Goal: Information Seeking & Learning: Learn about a topic

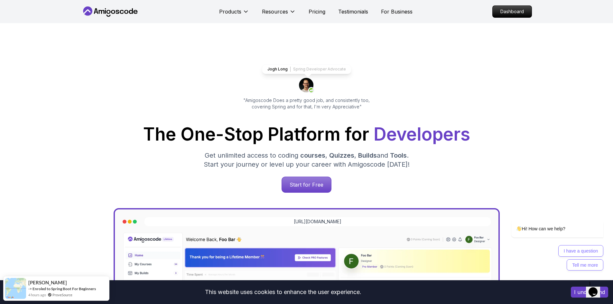
click at [501, 12] on p "Dashboard" at bounding box center [511, 11] width 37 height 11
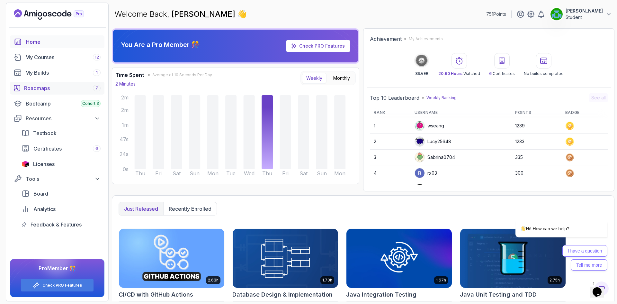
click at [47, 90] on div "Roadmaps 7" at bounding box center [62, 88] width 77 height 8
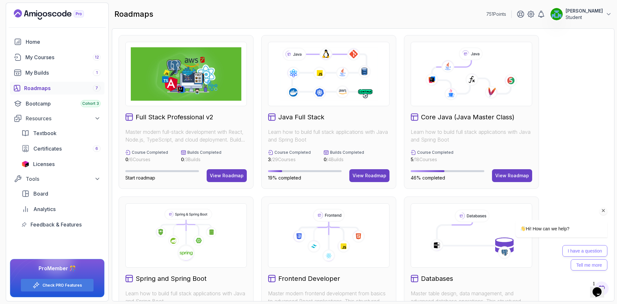
click at [505, 173] on div "Hi! How can we help? I have a question Tell me more" at bounding box center [553, 216] width 116 height 113
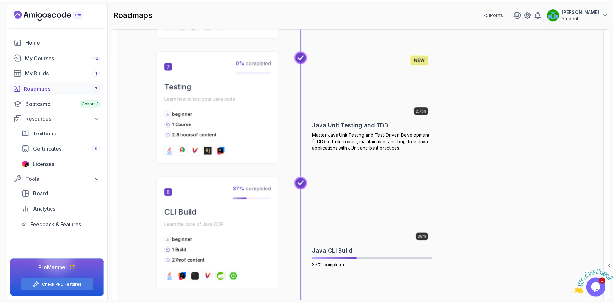
scroll to position [933, 0]
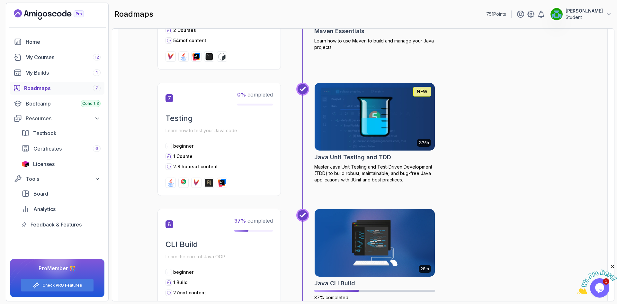
click at [367, 111] on img at bounding box center [375, 116] width 126 height 71
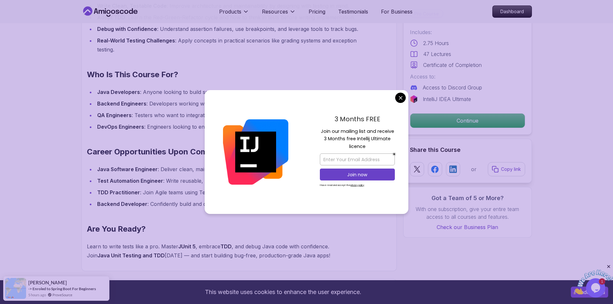
scroll to position [804, 0]
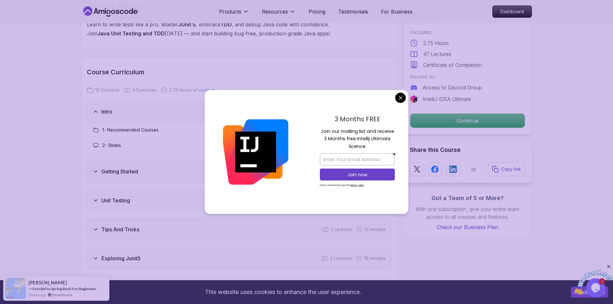
click at [398, 97] on body "This website uses cookies to enhance the user experience. I understand Products…" at bounding box center [306, 290] width 613 height 2189
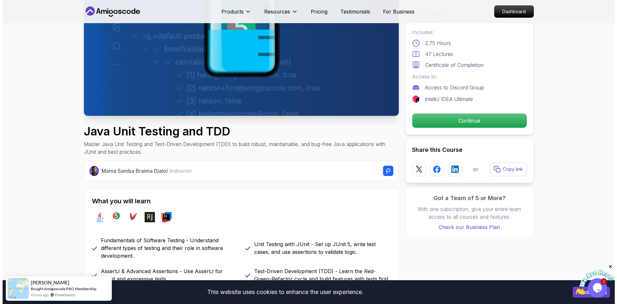
scroll to position [0, 0]
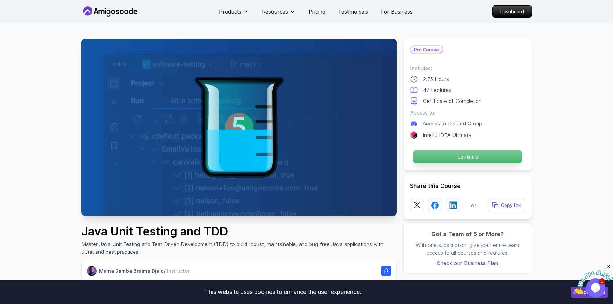
click at [460, 154] on p "Continue" at bounding box center [467, 157] width 109 height 14
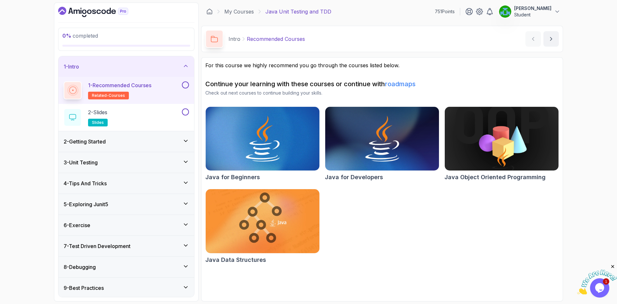
click at [185, 85] on button at bounding box center [185, 84] width 7 height 7
click at [185, 112] on button at bounding box center [185, 111] width 7 height 7
click at [102, 112] on p "2 - Slides" at bounding box center [97, 112] width 19 height 8
